Goal: Information Seeking & Learning: Learn about a topic

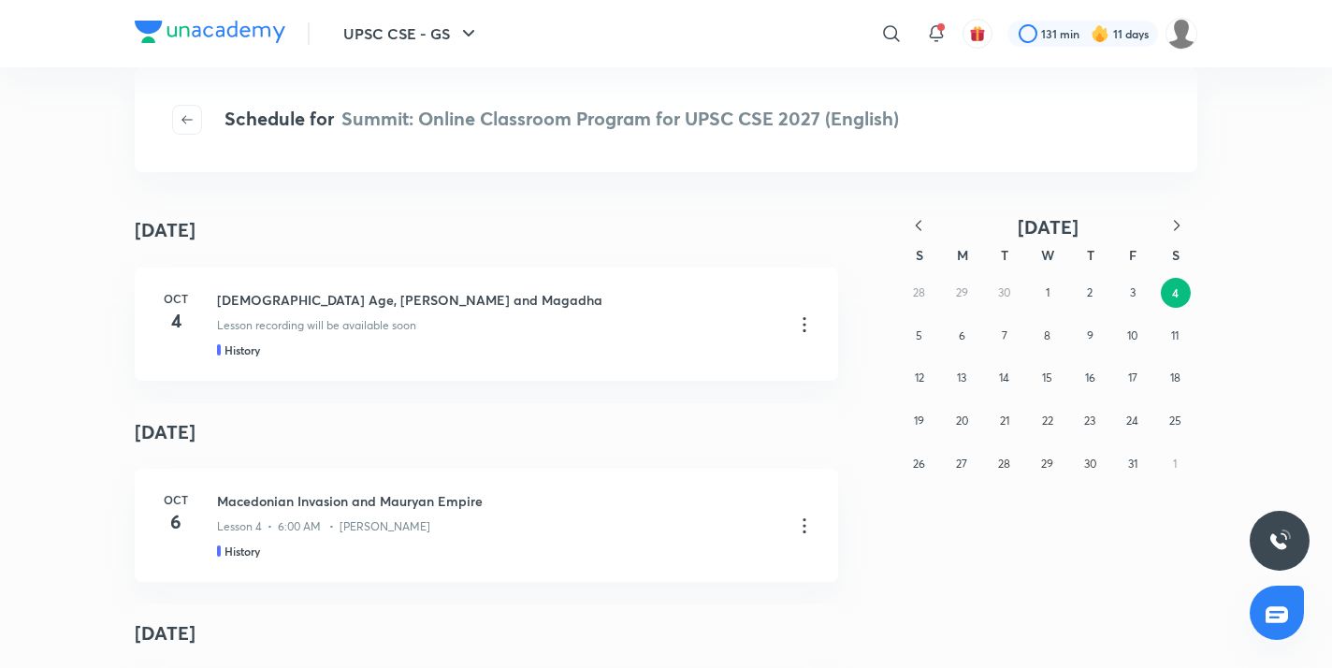
click at [917, 223] on icon "button" at bounding box center [918, 225] width 19 height 19
click at [1081, 430] on button "25" at bounding box center [1090, 421] width 30 height 30
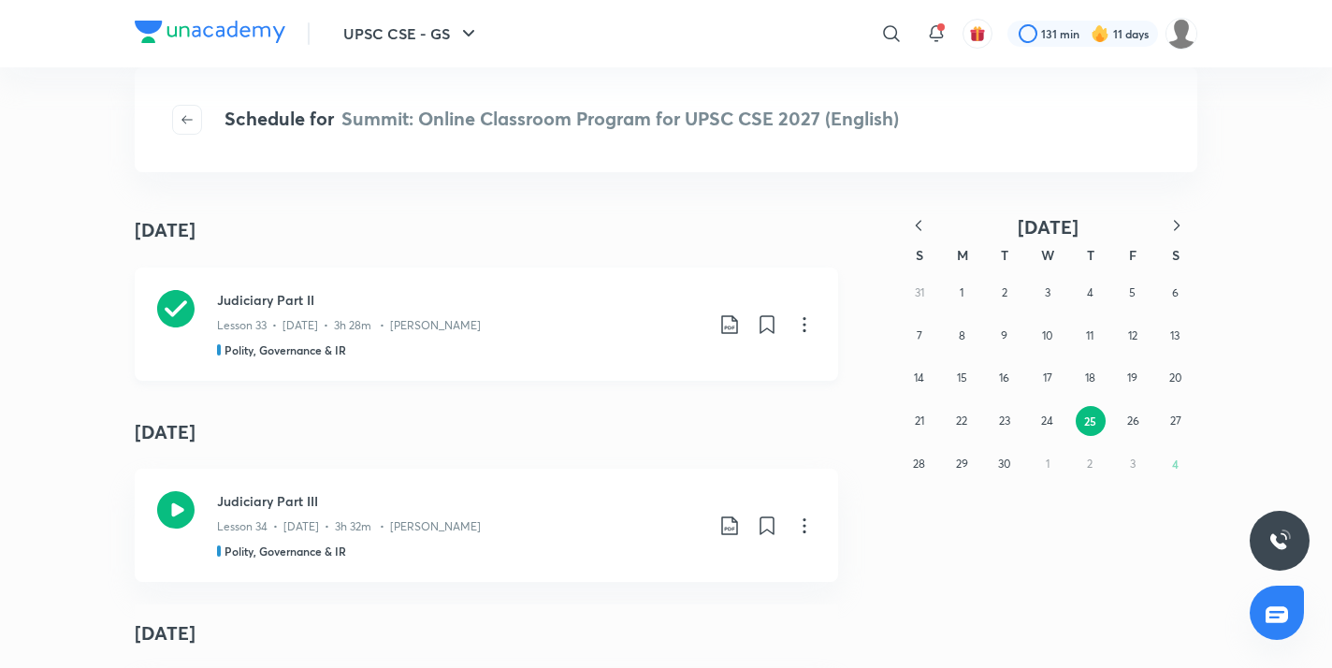
click at [718, 318] on icon at bounding box center [729, 324] width 22 height 22
click at [601, 428] on p "With annotation" at bounding box center [582, 425] width 96 height 20
click at [1002, 461] on abbr "30" at bounding box center [1004, 464] width 12 height 14
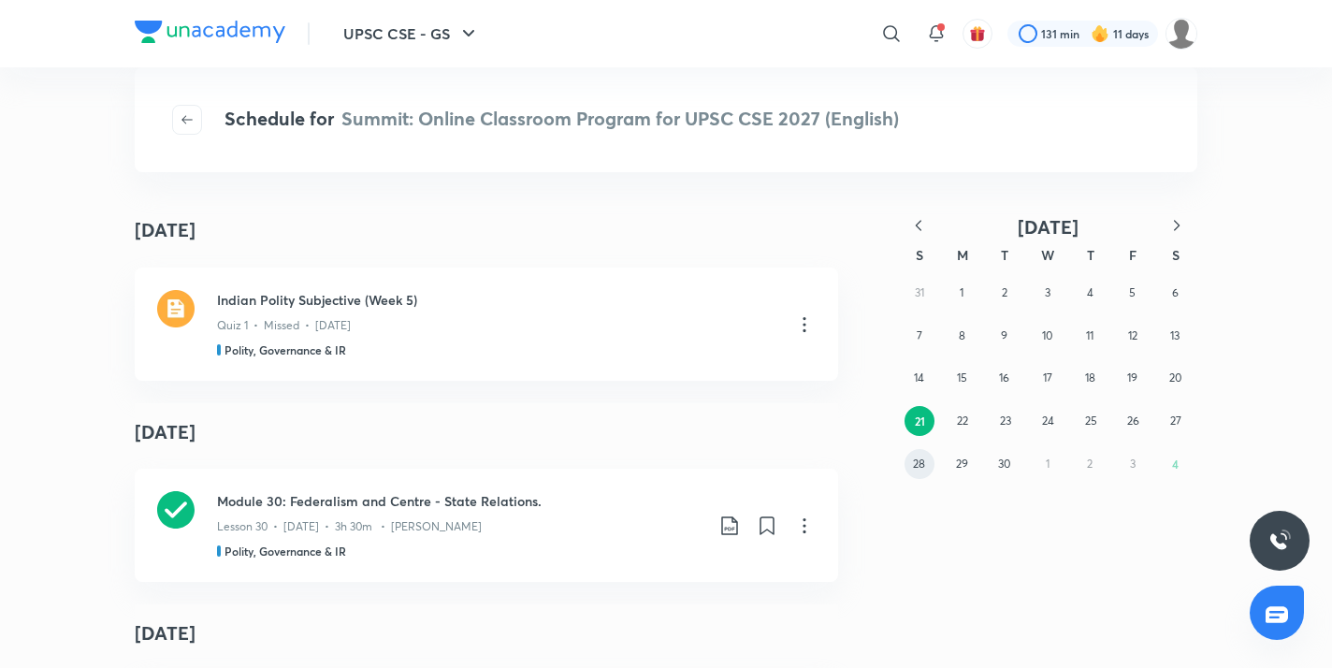
click at [920, 465] on abbr "28" at bounding box center [919, 464] width 12 height 14
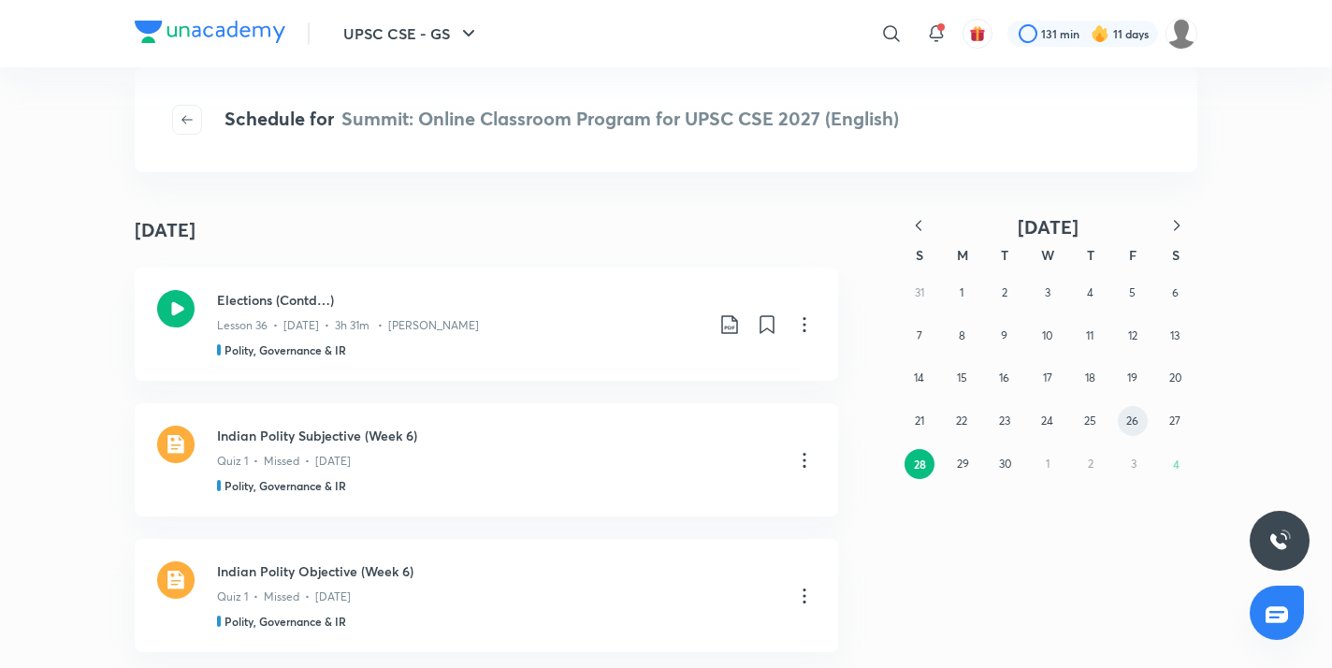
click at [1123, 427] on button "26" at bounding box center [1133, 421] width 30 height 30
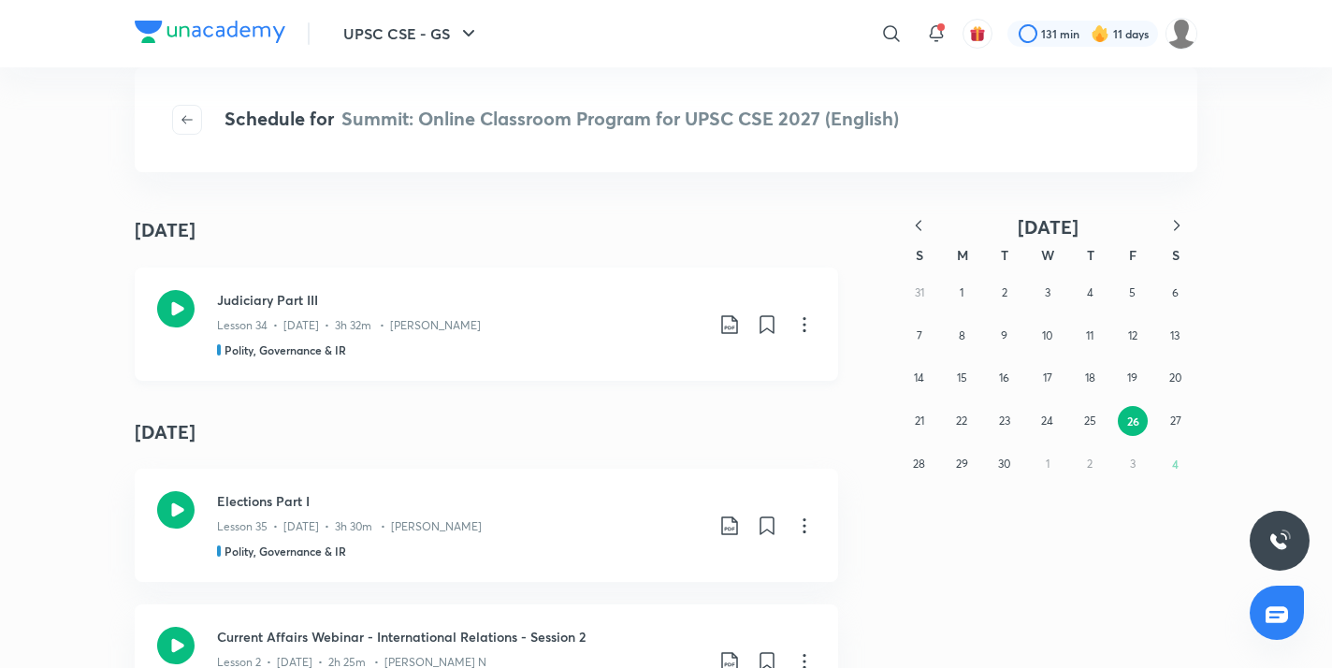
click at [175, 323] on icon at bounding box center [175, 308] width 37 height 37
